Goal: Task Accomplishment & Management: Manage account settings

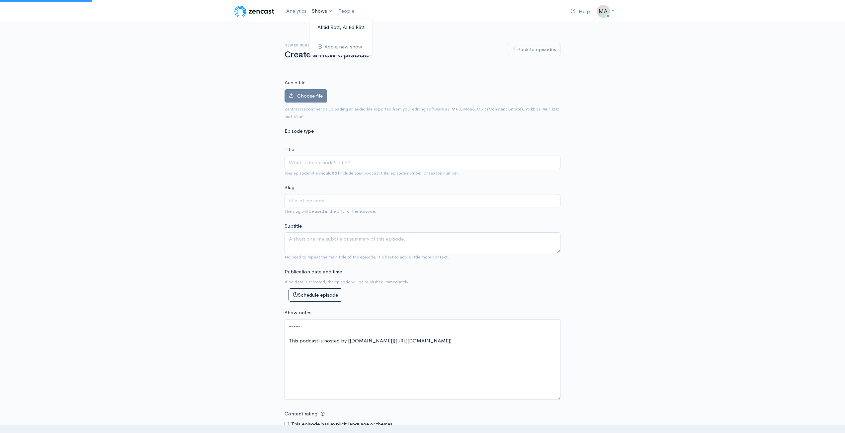
click at [338, 26] on link "Alltid Rött, Alltid Rätt" at bounding box center [340, 28] width 63 height 12
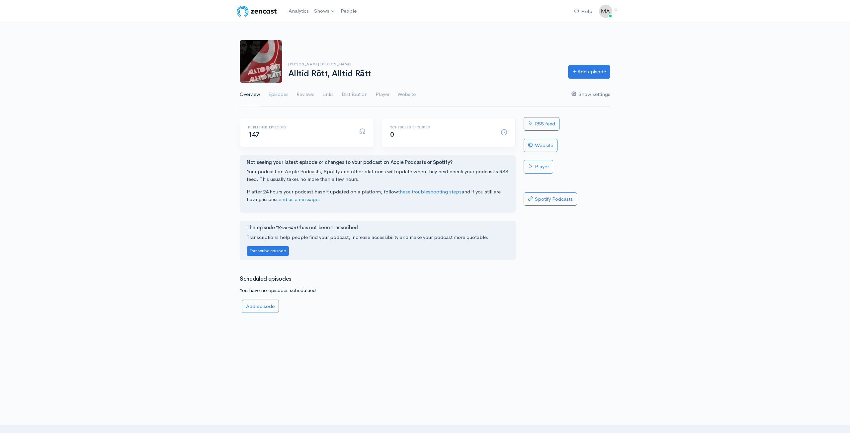
click at [595, 96] on link "Show settings" at bounding box center [590, 95] width 39 height 24
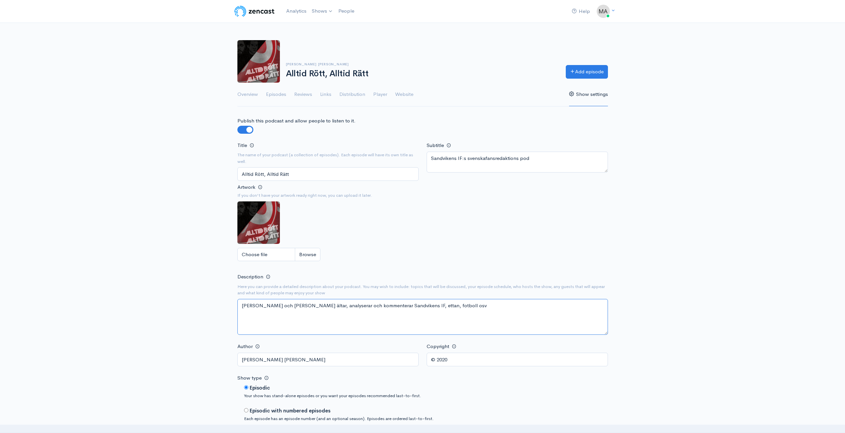
click at [431, 305] on textarea "[PERSON_NAME] och [PERSON_NAME] ältar, analyserar och kommenterar Sandvikens IF…" at bounding box center [422, 317] width 370 height 36
click at [354, 305] on textarea "[PERSON_NAME] och [PERSON_NAME] ältar, analyserar och kommenterar Sandvikens IF…" at bounding box center [422, 317] width 370 height 36
drag, startPoint x: 354, startPoint y: 305, endPoint x: 359, endPoint y: 305, distance: 5.0
click at [355, 305] on textarea "[PERSON_NAME] och [PERSON_NAME] ältar, analyserar och kommenterar Sandvikens IF…" at bounding box center [422, 317] width 370 height 36
click at [357, 306] on textarea "[PERSON_NAME] och [PERSON_NAME] ältar, analyserar och kommenterar Sandvikens IF…" at bounding box center [422, 317] width 370 height 36
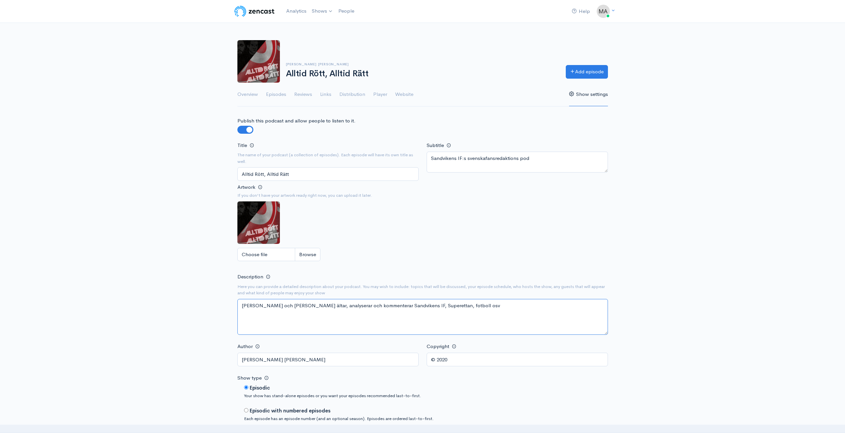
click at [491, 306] on textarea "[PERSON_NAME] och [PERSON_NAME] ältar, analyserar och kommenterar Sandvikens IF…" at bounding box center [422, 317] width 370 height 36
drag, startPoint x: 483, startPoint y: 306, endPoint x: 512, endPoint y: 311, distance: 29.6
click at [511, 311] on textarea "[PERSON_NAME] och [PERSON_NAME] ältar, analyserar och kommenterar Sandvikens IF…" at bounding box center [422, 317] width 370 height 36
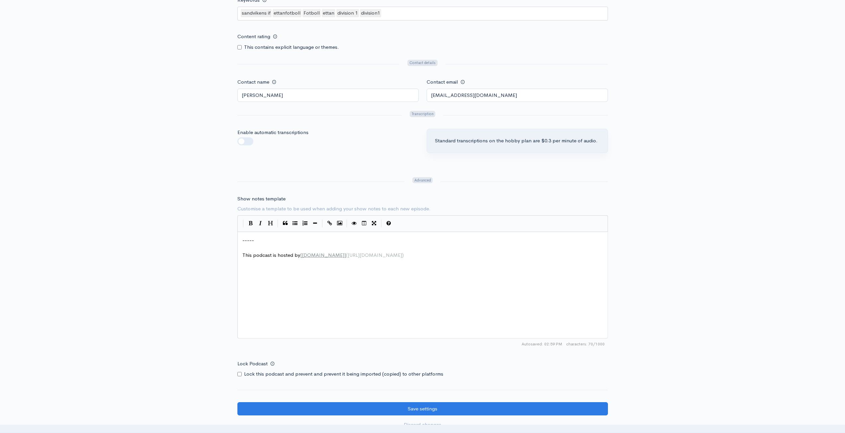
scroll to position [608, 0]
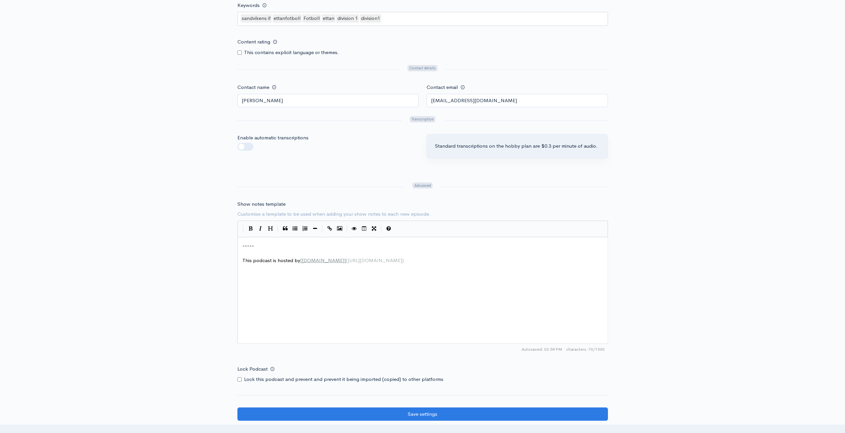
type textarea "[PERSON_NAME] och [PERSON_NAME] ältar, analyserar och kommenterar Sandvikens IF…"
drag, startPoint x: 387, startPoint y: 260, endPoint x: 237, endPoint y: 258, distance: 150.0
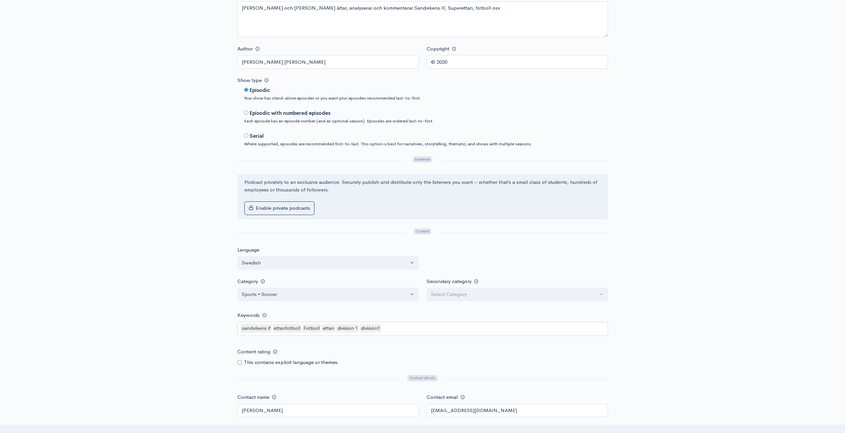
scroll to position [243, 0]
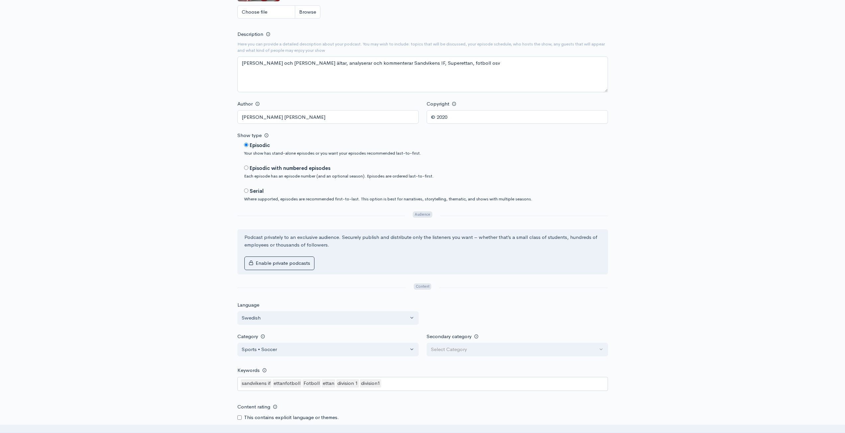
type textarea "Alltid Rött, Alltid Rätt med [PERSON_NAME] och [PERSON_NAME]"
click at [357, 62] on textarea "[PERSON_NAME] och [PERSON_NAME] ältar, analyserar och kommenterar Sandvikens IF…" at bounding box center [422, 74] width 370 height 36
type textarea "[PERSON_NAME] och [PERSON_NAME] ältar, analyserar och kommenterar Sandvikens IF…"
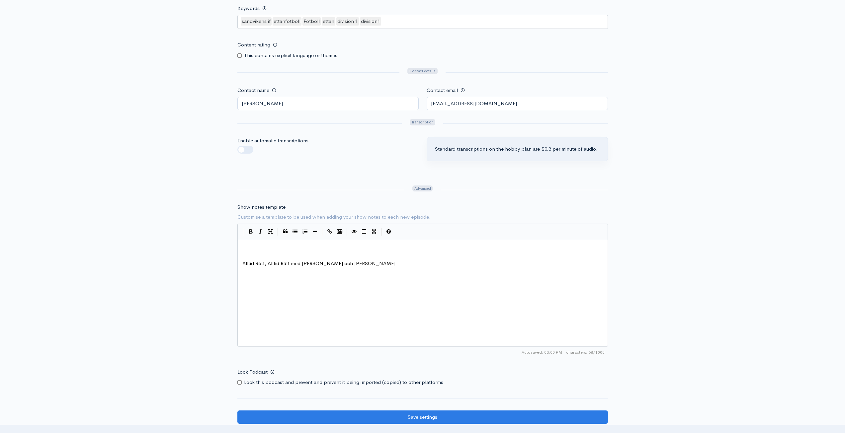
scroll to position [641, 0]
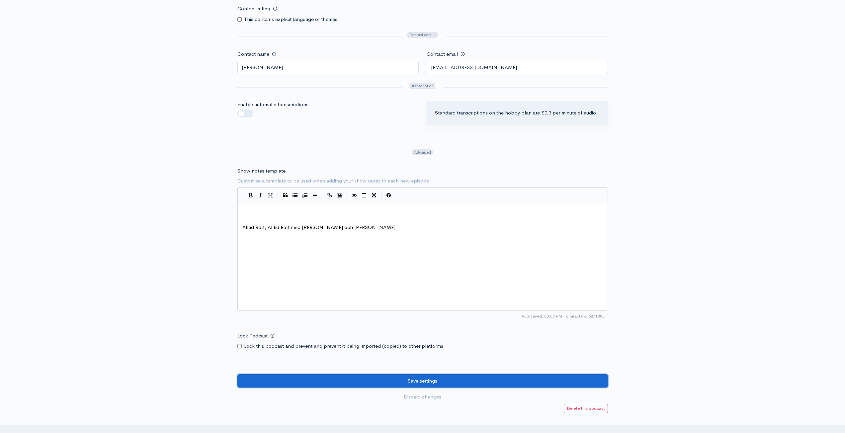
click at [524, 386] on input "Save settings" at bounding box center [422, 381] width 370 height 14
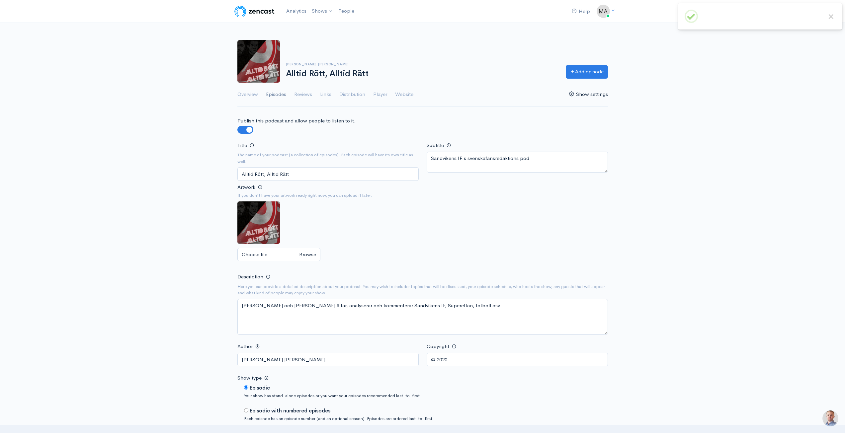
click at [274, 95] on link "Episodes" at bounding box center [276, 95] width 20 height 24
